Goal: Transaction & Acquisition: Book appointment/travel/reservation

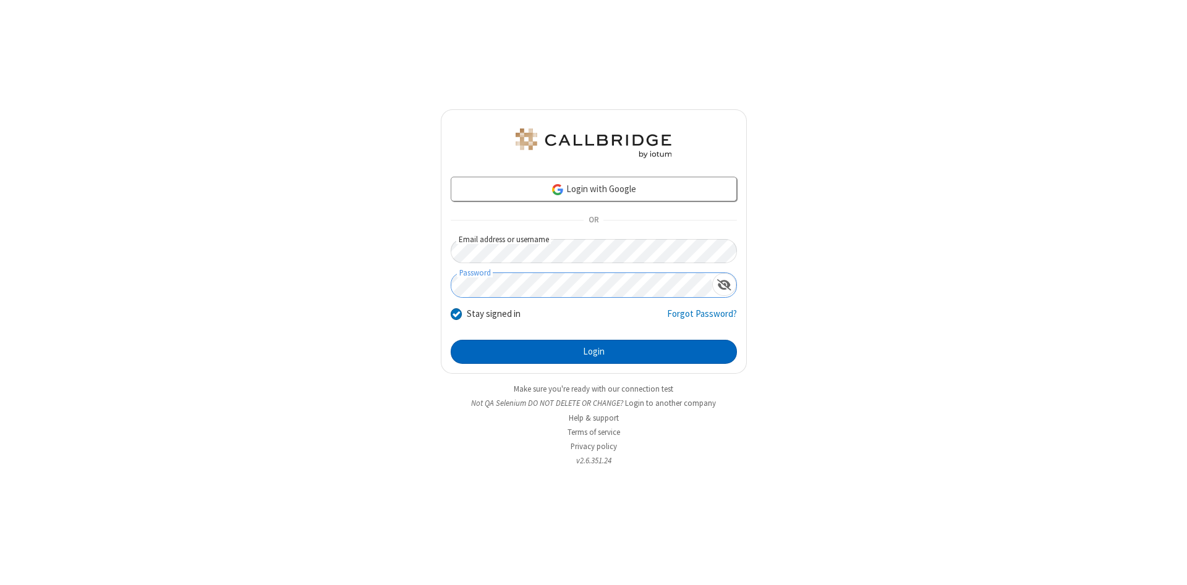
click at [593, 352] on button "Login" at bounding box center [594, 352] width 286 height 25
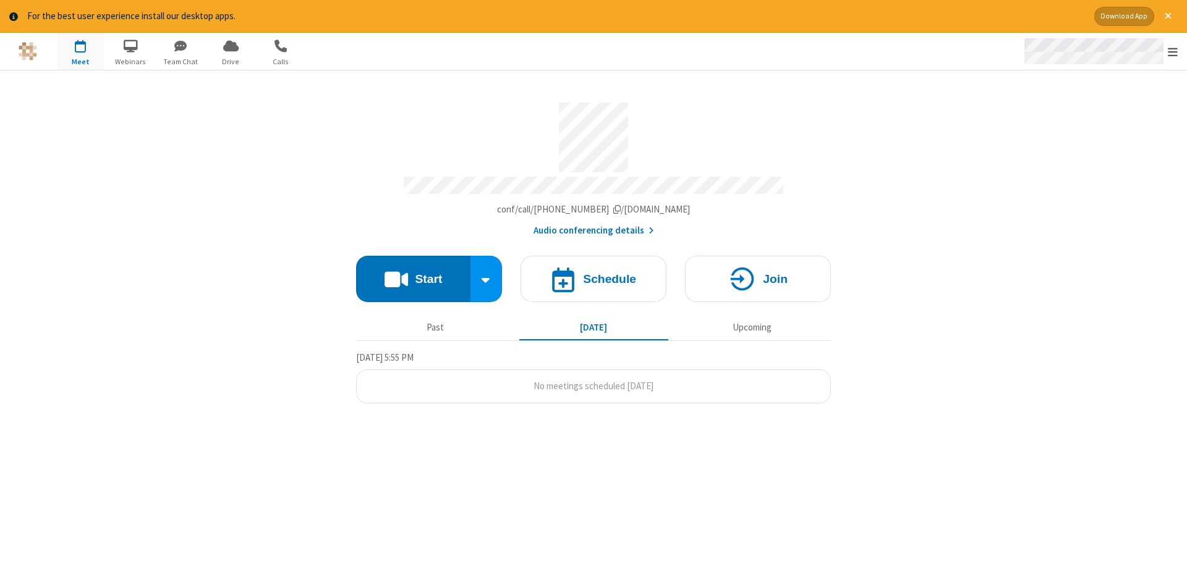
click at [1173, 52] on span "Open menu" at bounding box center [1173, 52] width 10 height 12
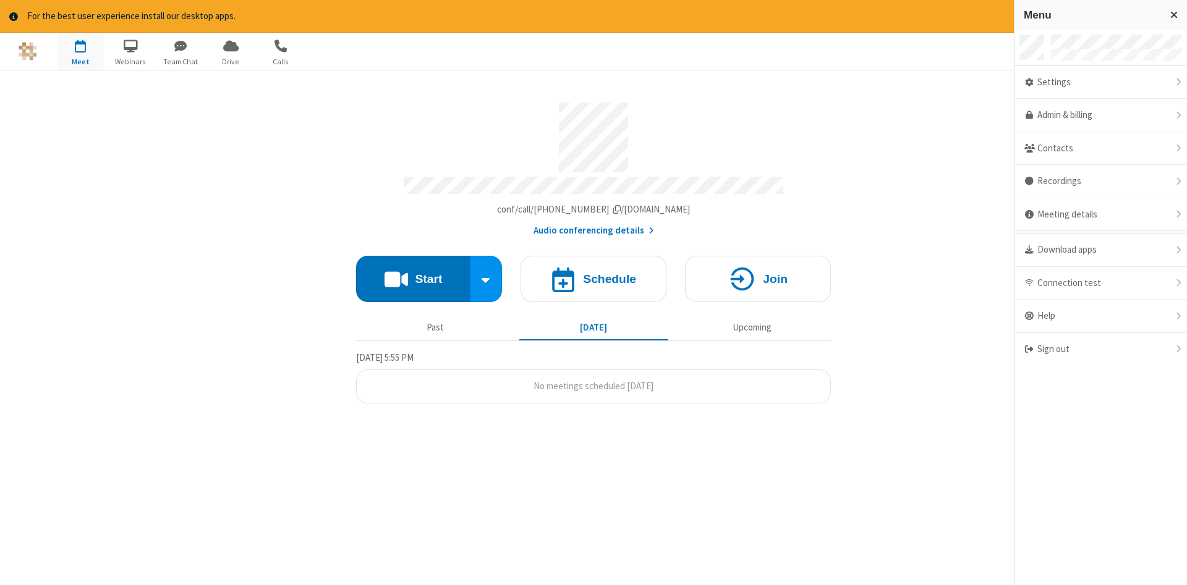
click at [80, 51] on span "button" at bounding box center [80, 45] width 46 height 21
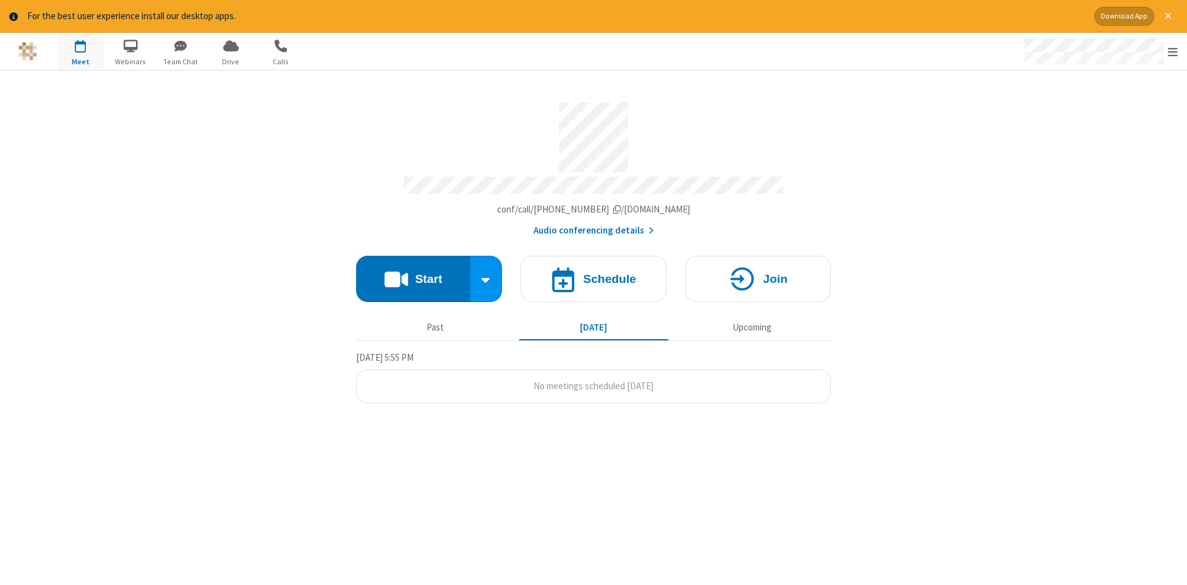
click at [80, 51] on span "button" at bounding box center [80, 45] width 46 height 21
click at [593, 274] on h4 "Schedule" at bounding box center [609, 279] width 53 height 12
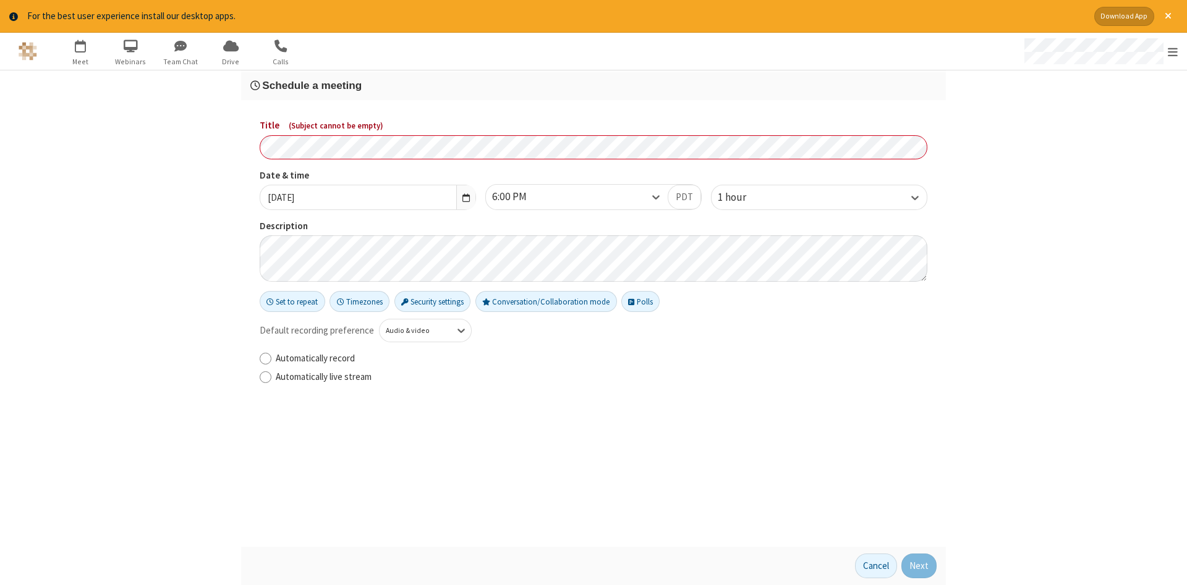
click at [593, 85] on h3 "Schedule a meeting" at bounding box center [593, 86] width 686 height 12
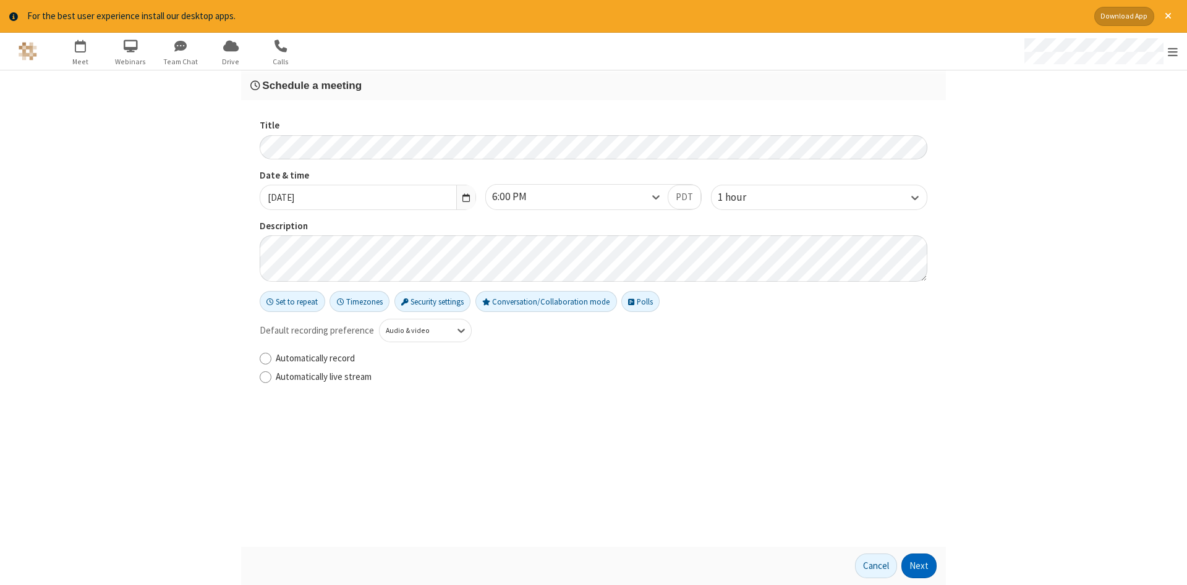
click at [919, 566] on button "Next" at bounding box center [918, 566] width 35 height 25
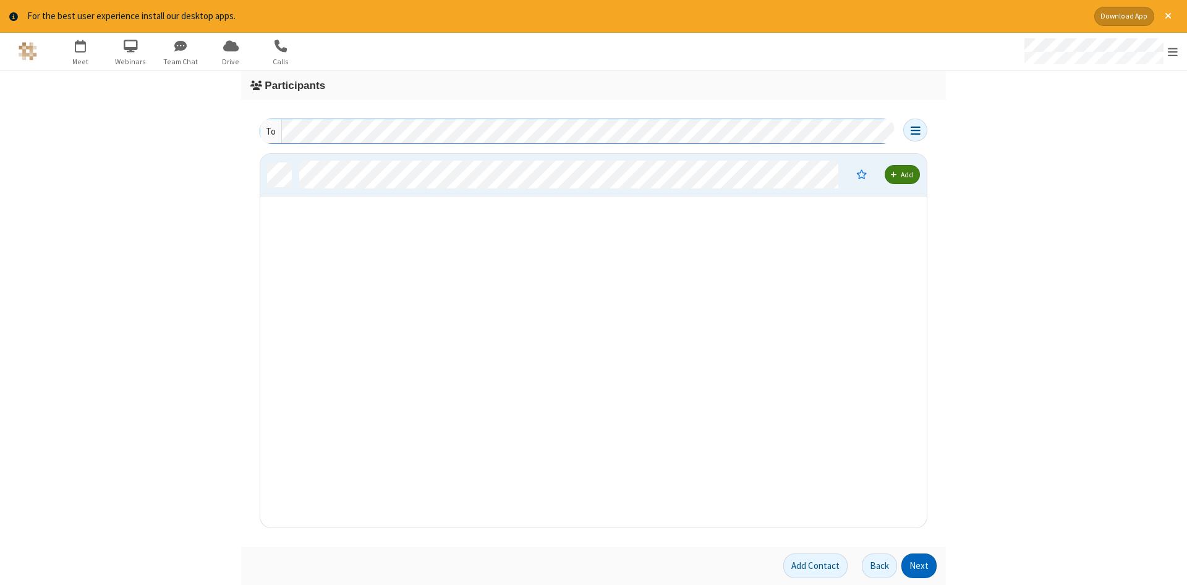
click at [919, 566] on button "Next" at bounding box center [918, 566] width 35 height 25
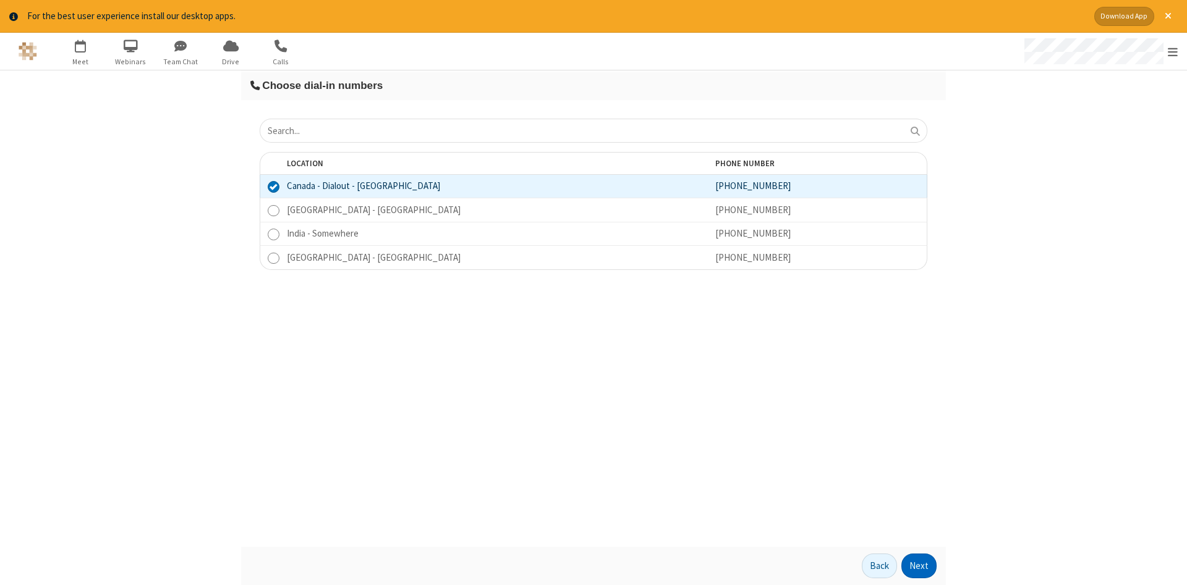
click at [919, 566] on button "Next" at bounding box center [918, 566] width 35 height 25
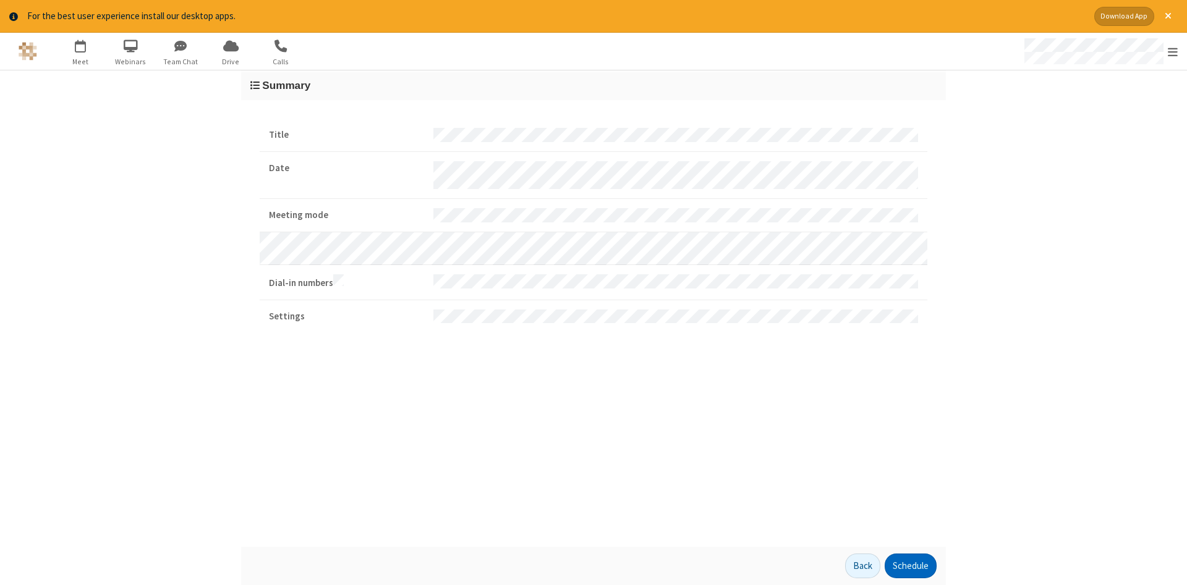
click at [910, 566] on button "Schedule" at bounding box center [911, 566] width 52 height 25
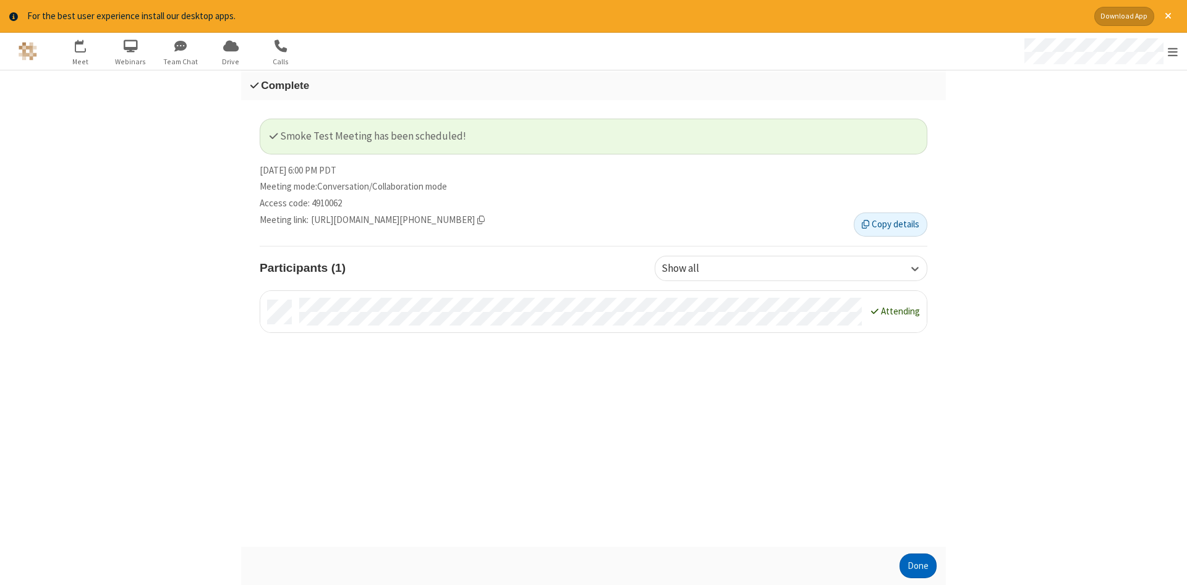
click at [918, 566] on button "Done" at bounding box center [917, 566] width 37 height 25
